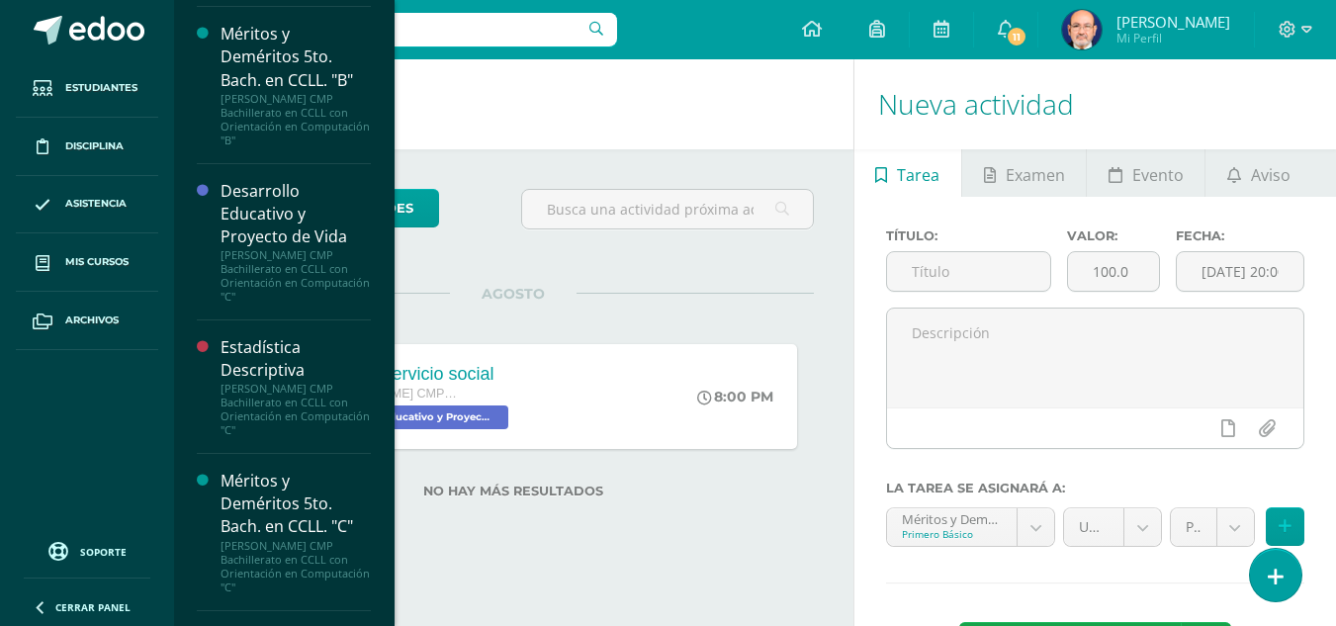
scroll to position [2273, 0]
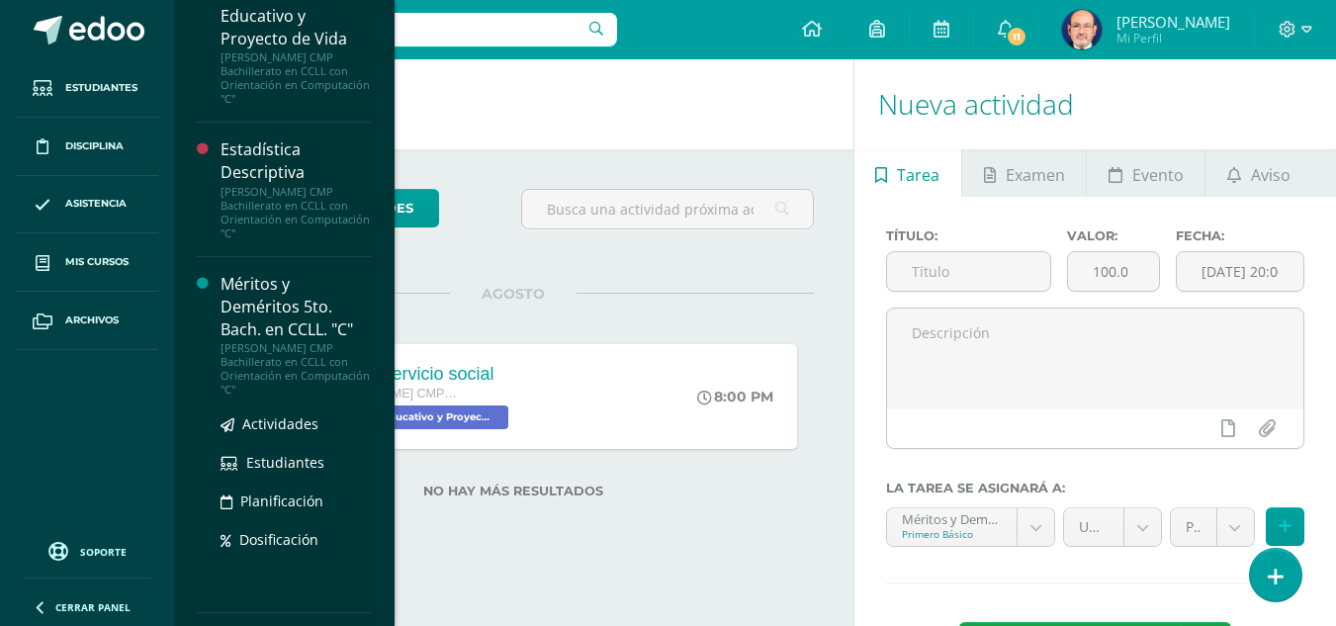
click at [273, 307] on div "Méritos y Deméritos 5to. Bach. en CCLL. "C"" at bounding box center [295, 307] width 150 height 68
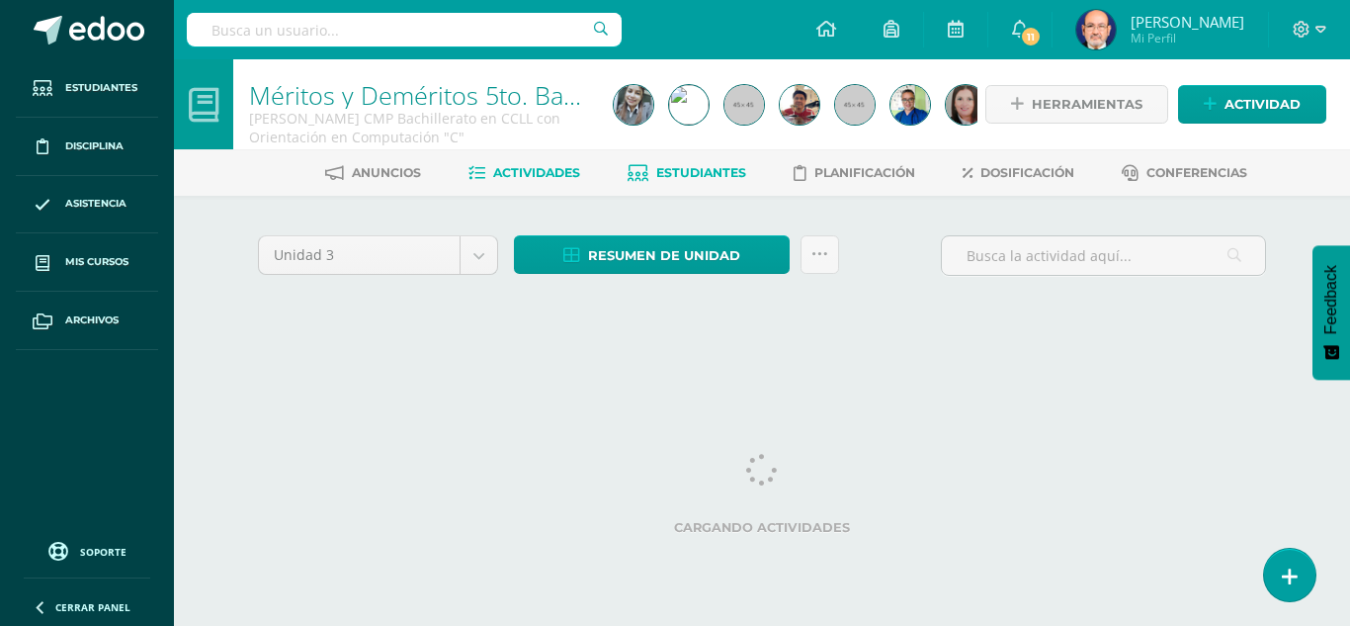
click at [678, 172] on span "Estudiantes" at bounding box center [701, 172] width 90 height 15
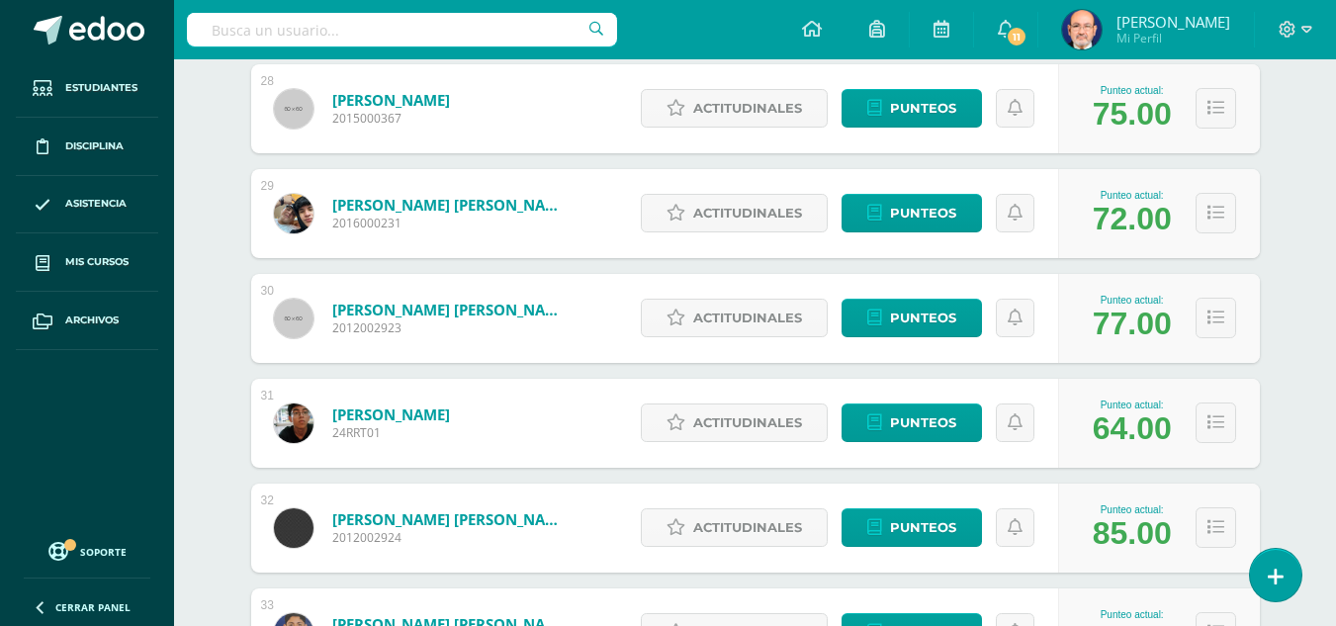
scroll to position [3294, 0]
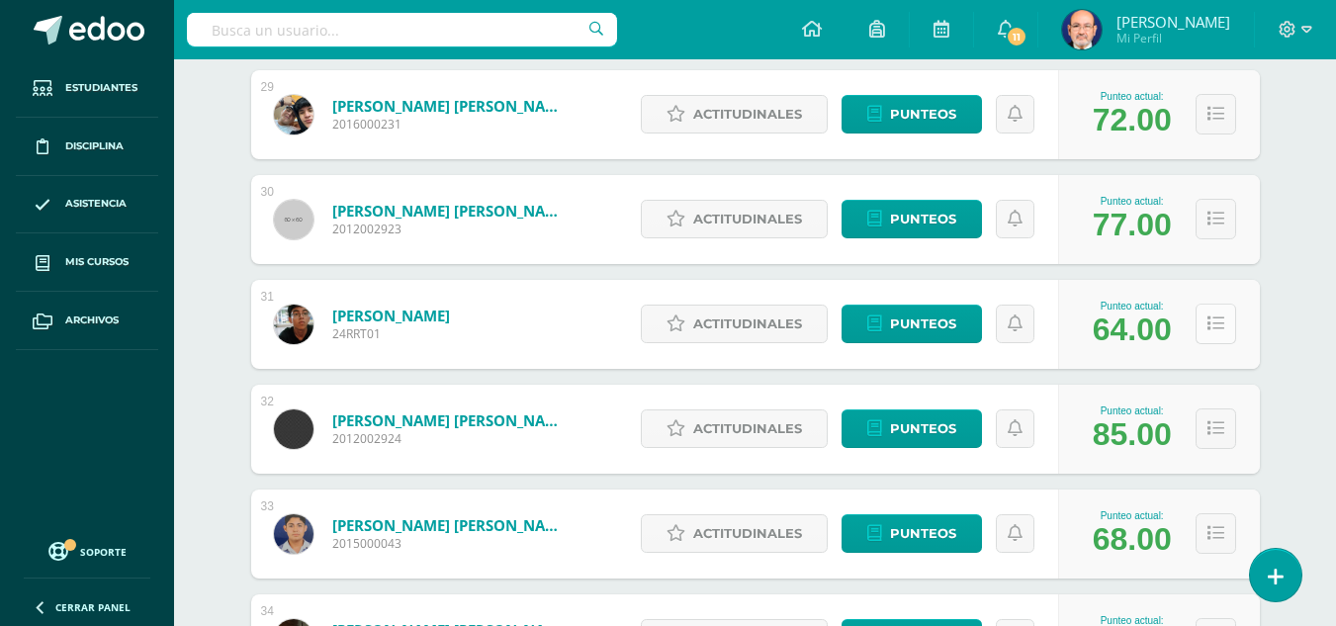
click at [1215, 323] on icon at bounding box center [1215, 323] width 17 height 17
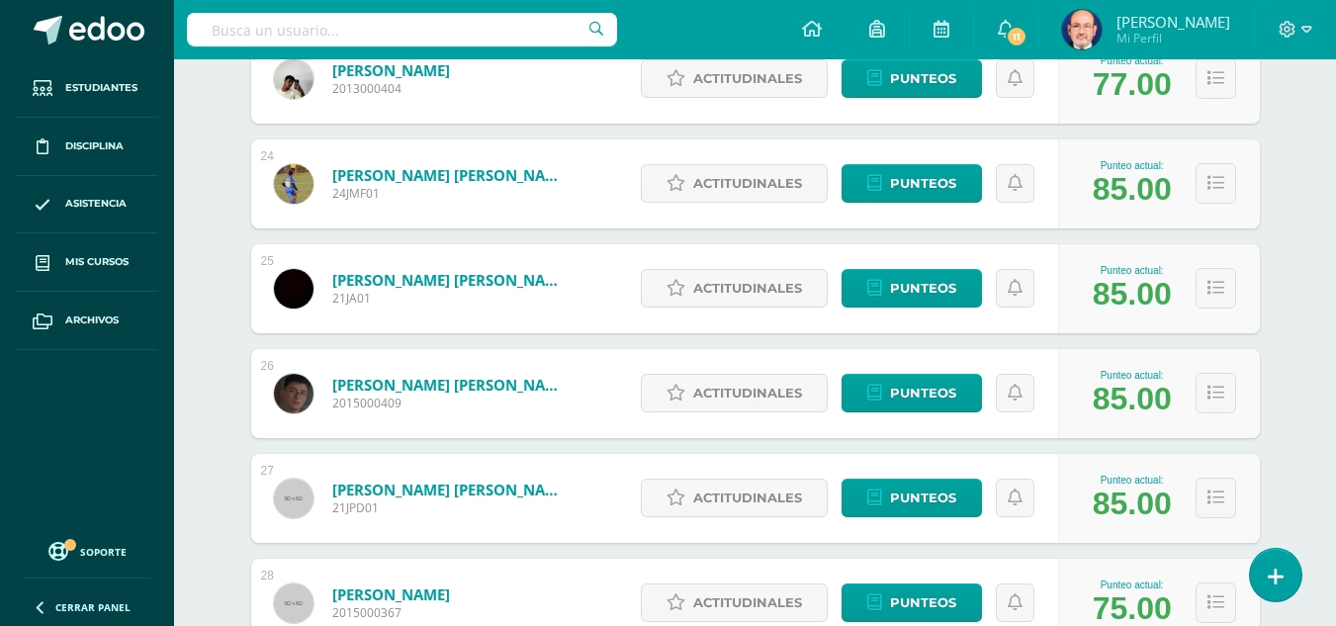
scroll to position [2207, 0]
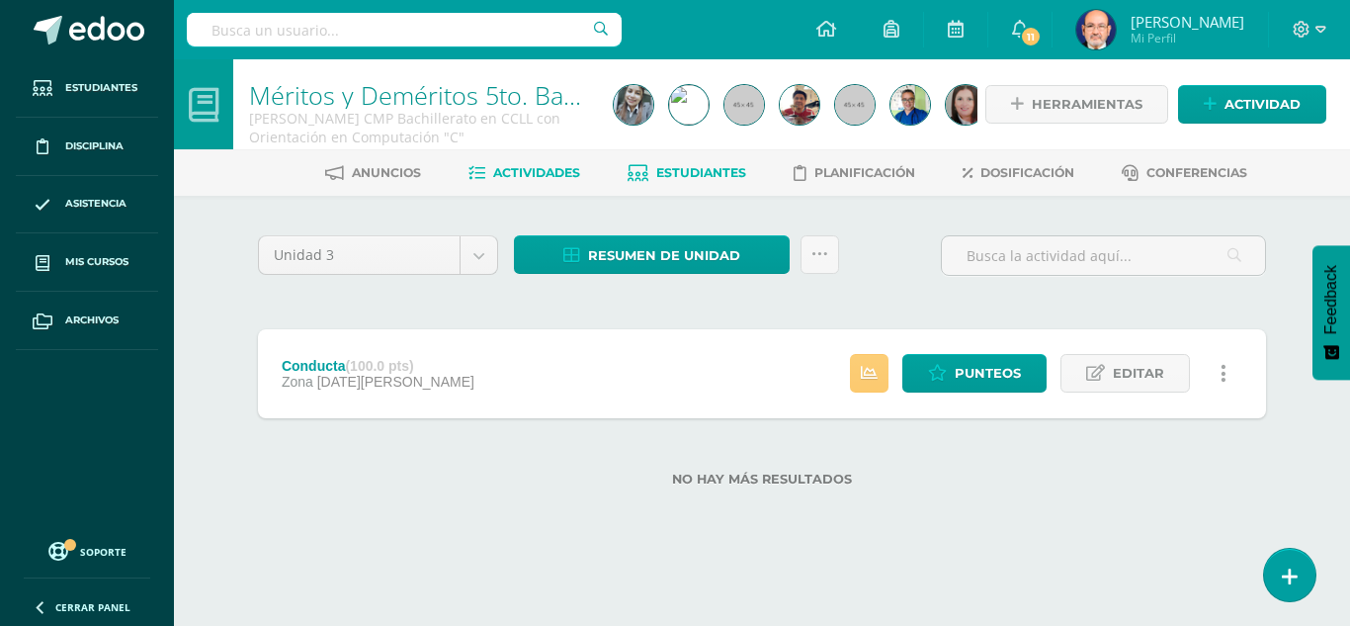
click at [683, 172] on span "Estudiantes" at bounding box center [701, 172] width 90 height 15
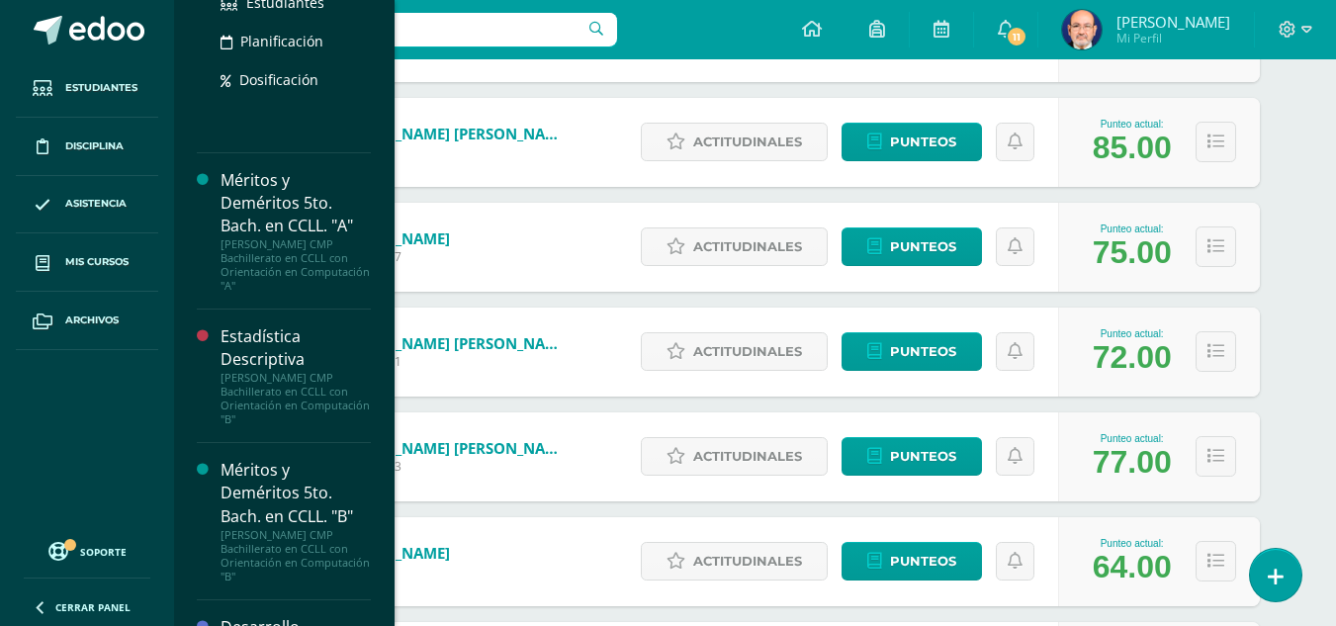
scroll to position [1938, 0]
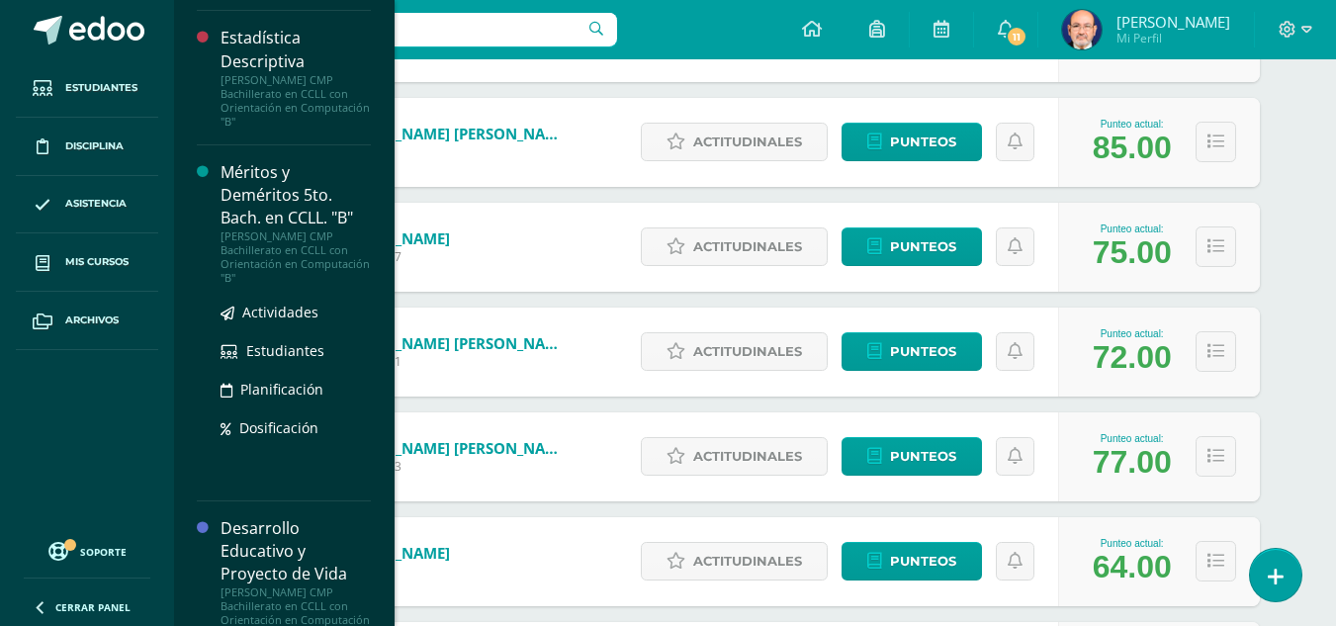
click at [254, 184] on div "Méritos y Deméritos 5to. Bach. en CCLL. "B"" at bounding box center [295, 195] width 150 height 68
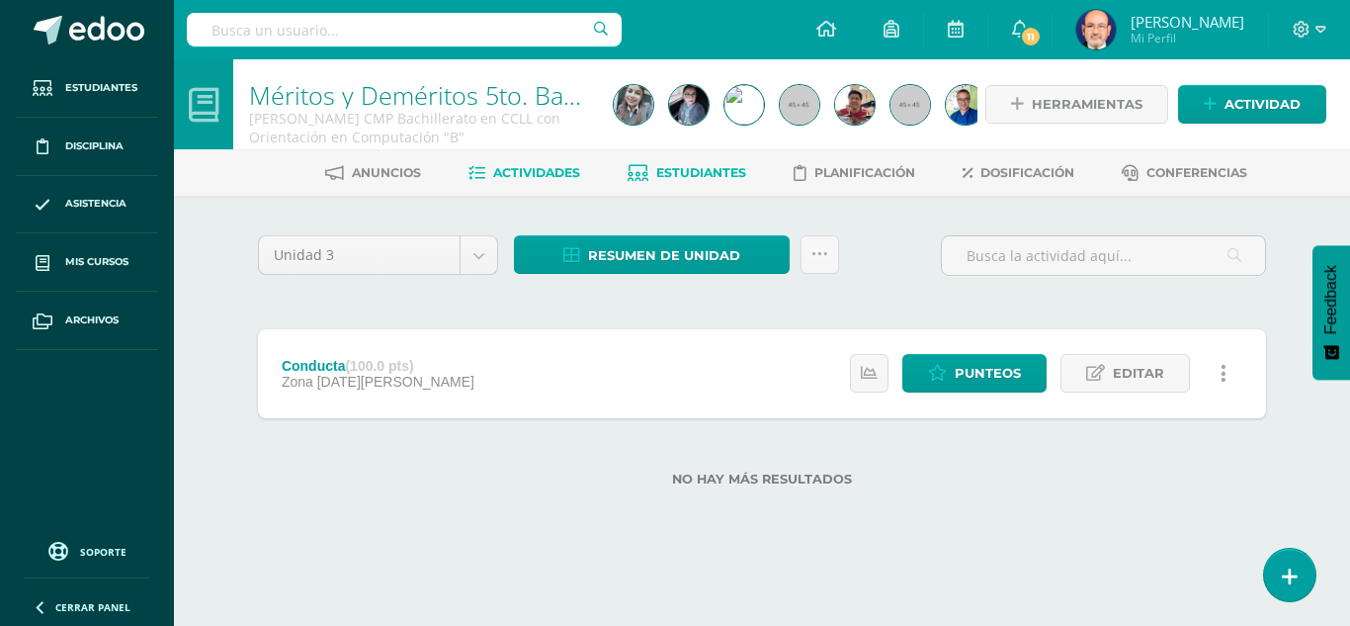
click at [692, 170] on span "Estudiantes" at bounding box center [701, 172] width 90 height 15
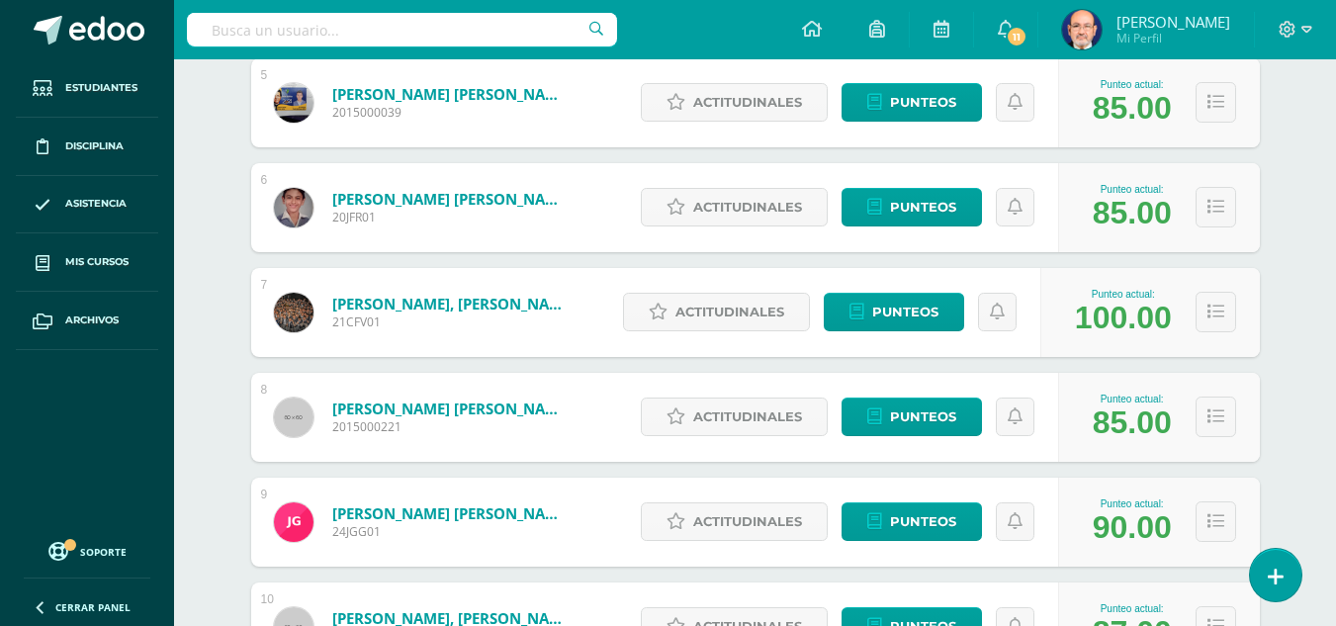
scroll to position [890, 0]
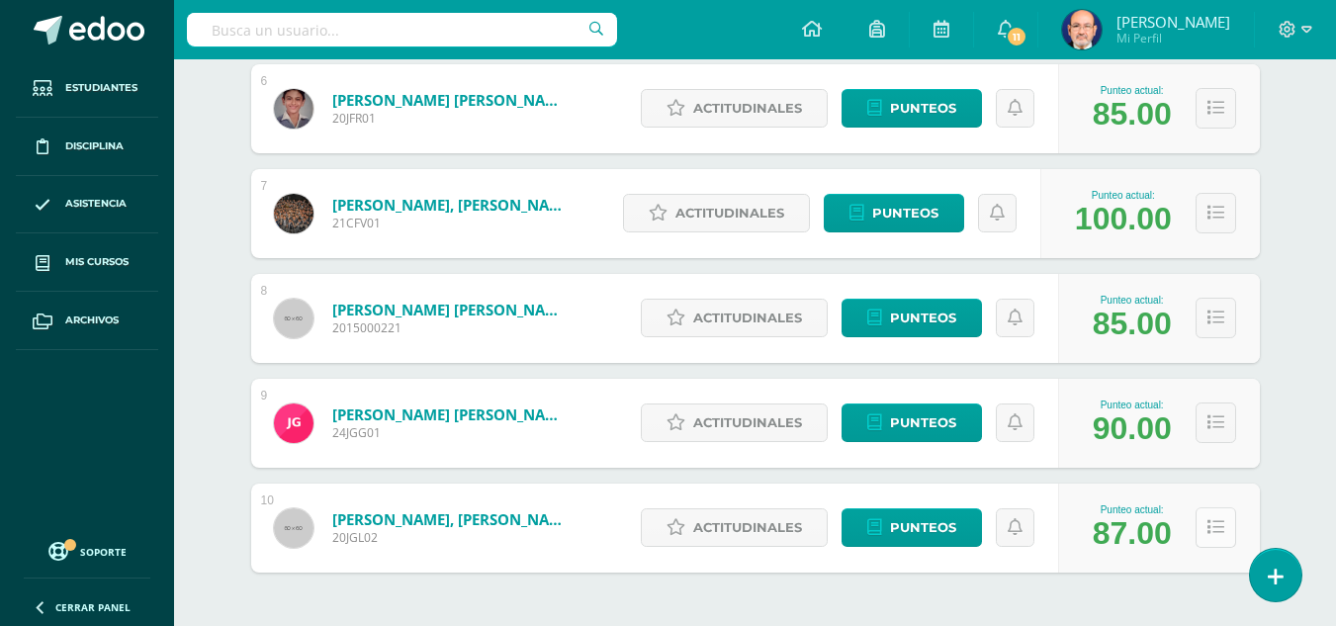
click at [1220, 527] on icon at bounding box center [1215, 527] width 17 height 17
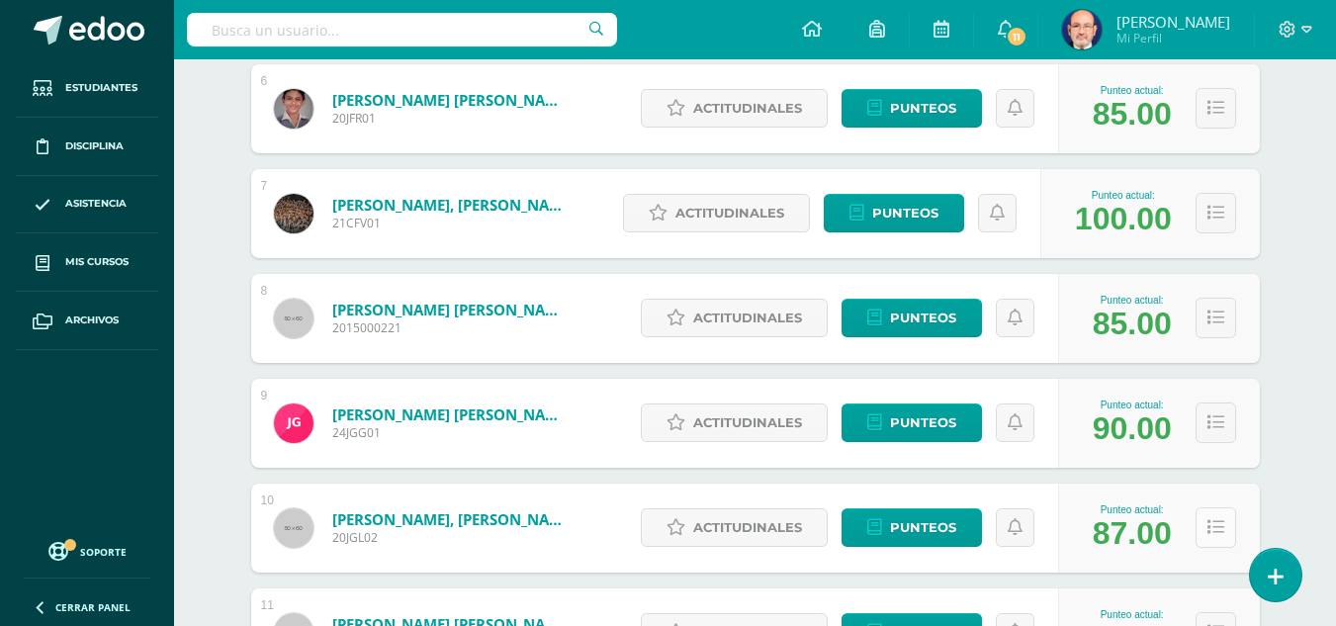
click at [1211, 528] on icon at bounding box center [1215, 527] width 17 height 17
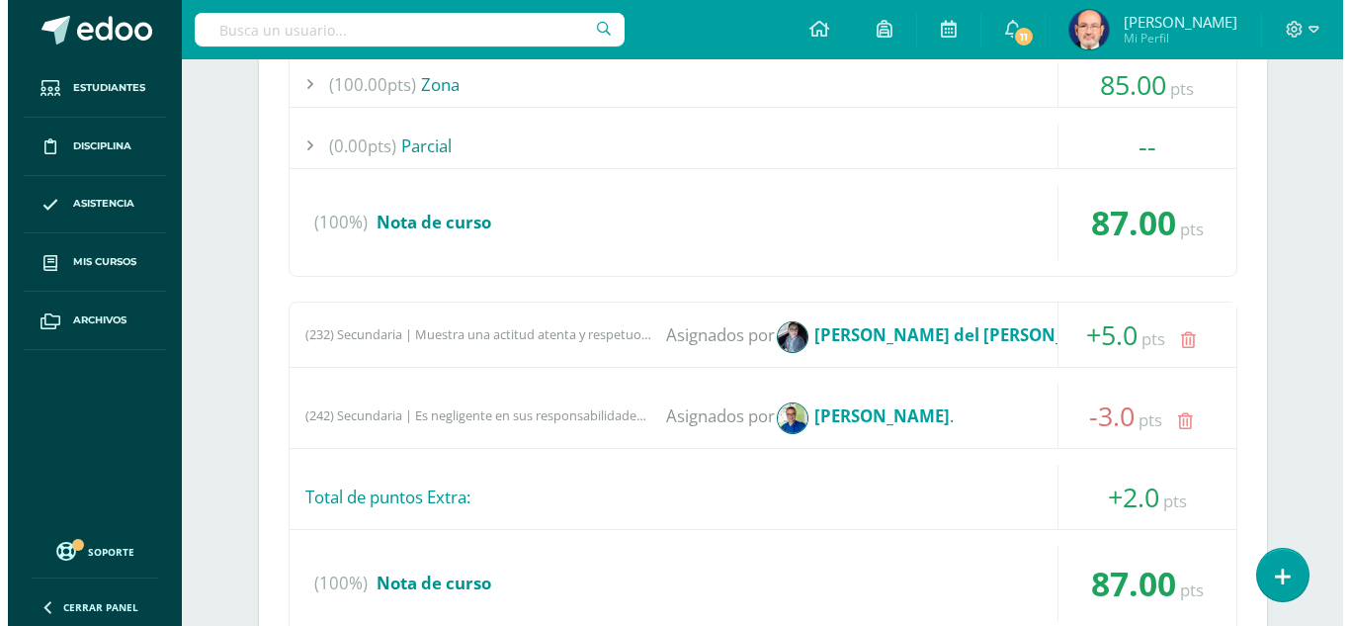
scroll to position [1681, 0]
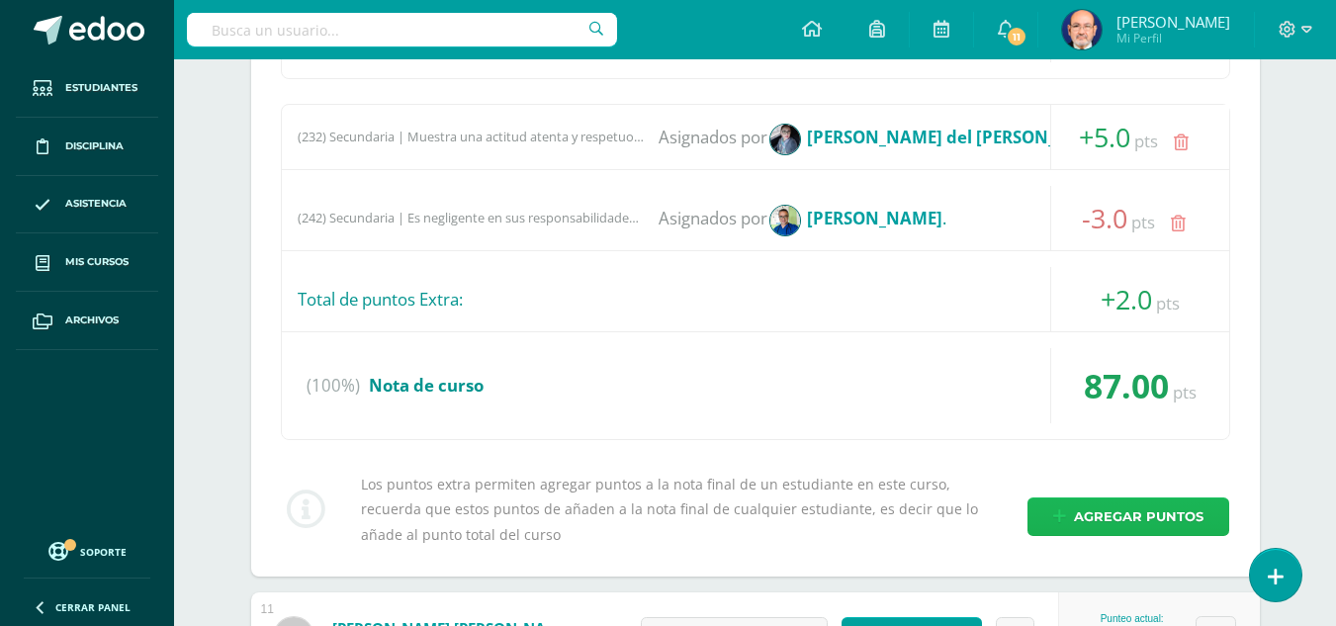
click at [1127, 510] on span "Agregar puntos" at bounding box center [1139, 516] width 130 height 37
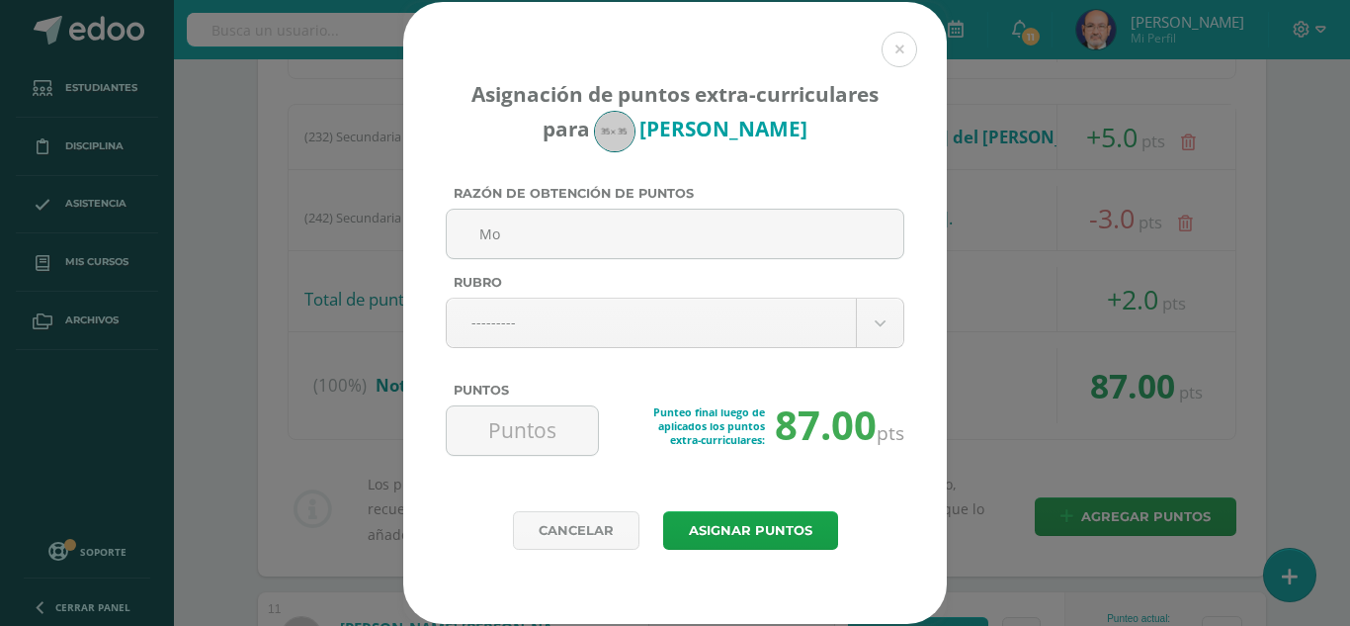
type input "M"
type input "Lanzando un papel en clase"
click at [584, 322] on body "Asignación de puntos extra-curriculares para Jefferson Granados Razón de obtenc…" at bounding box center [675, 557] width 1350 height 4477
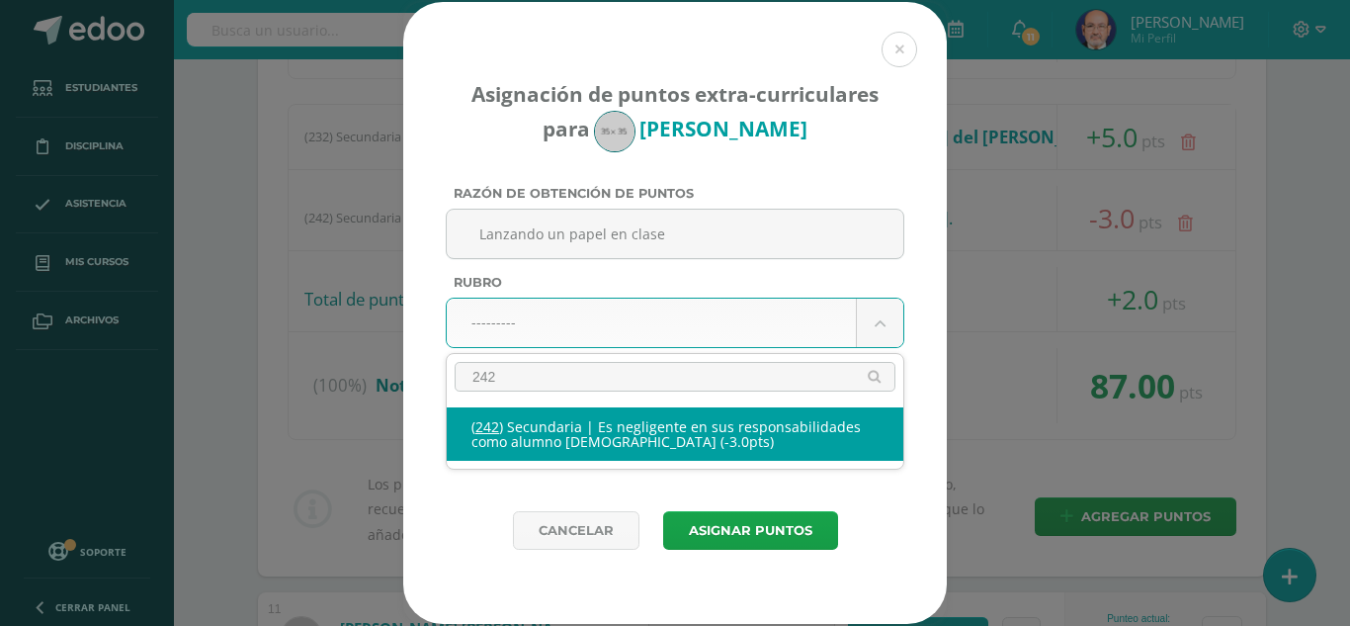
type input "242"
select select "274"
type input "-3"
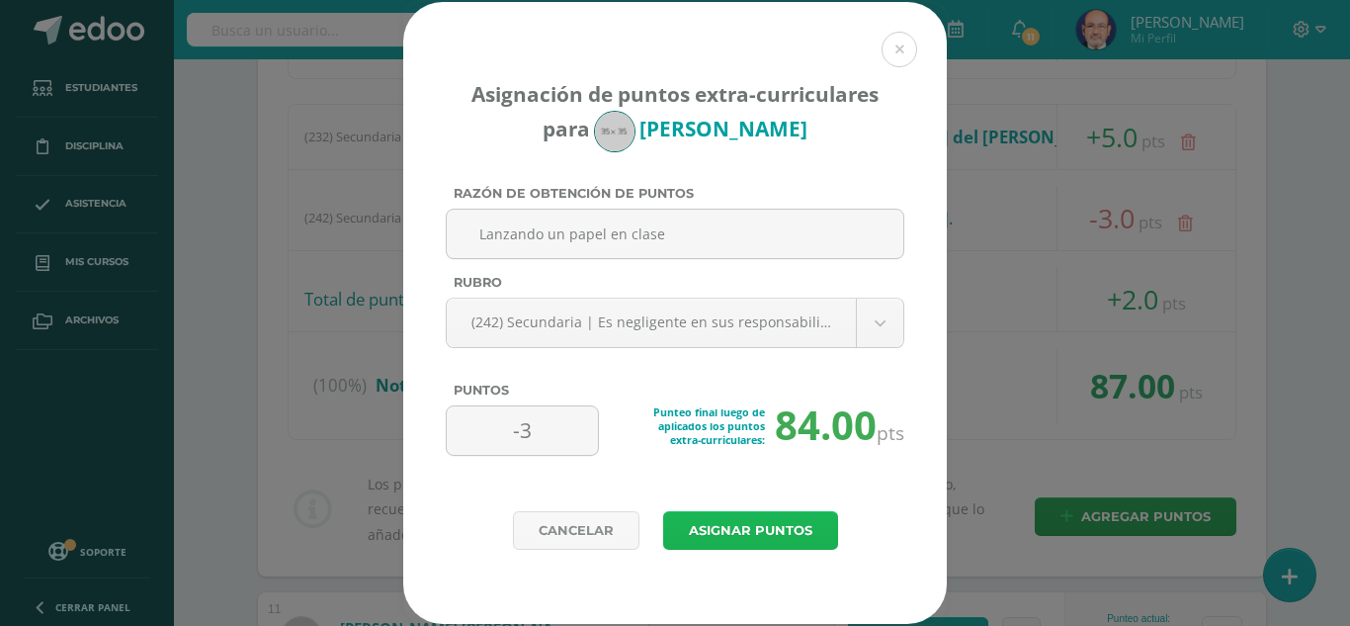
click at [774, 530] on button "Asignar puntos" at bounding box center [750, 530] width 175 height 39
